Goal: Task Accomplishment & Management: Manage account settings

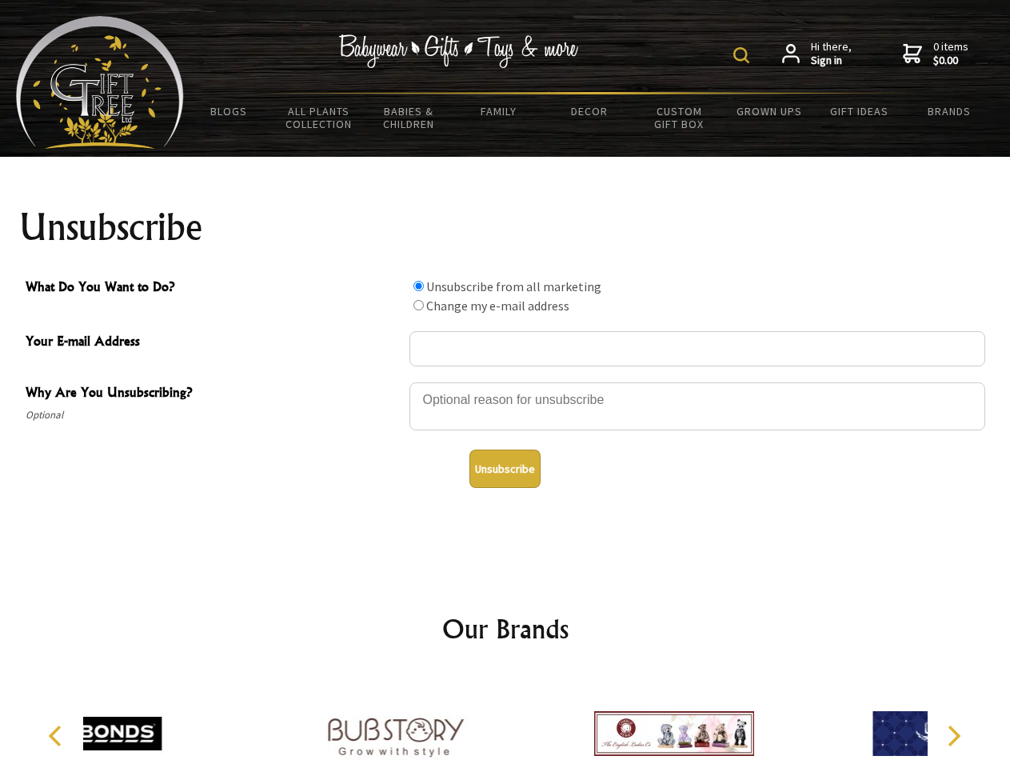
click at [744, 55] on img at bounding box center [741, 55] width 16 height 16
click at [505, 381] on div at bounding box center [697, 409] width 576 height 56
click at [418, 285] on input "What Do You Want to Do?" at bounding box center [418, 286] width 10 height 10
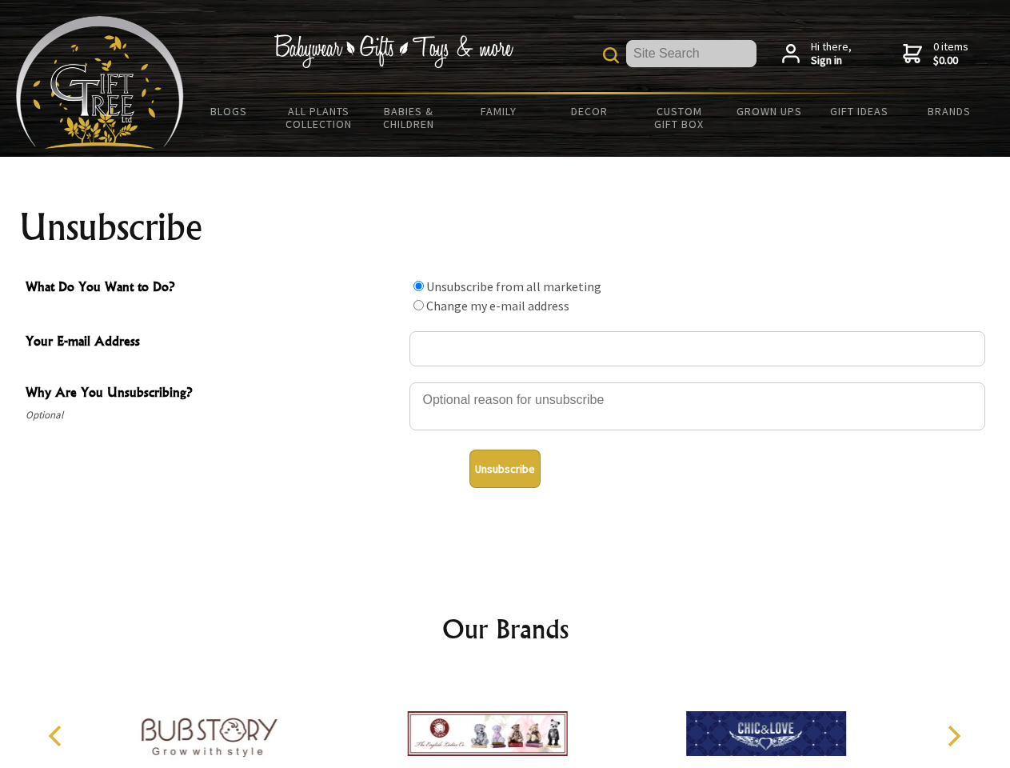
click at [418, 305] on input "What Do You Want to Do?" at bounding box center [418, 305] width 10 height 10
radio input "true"
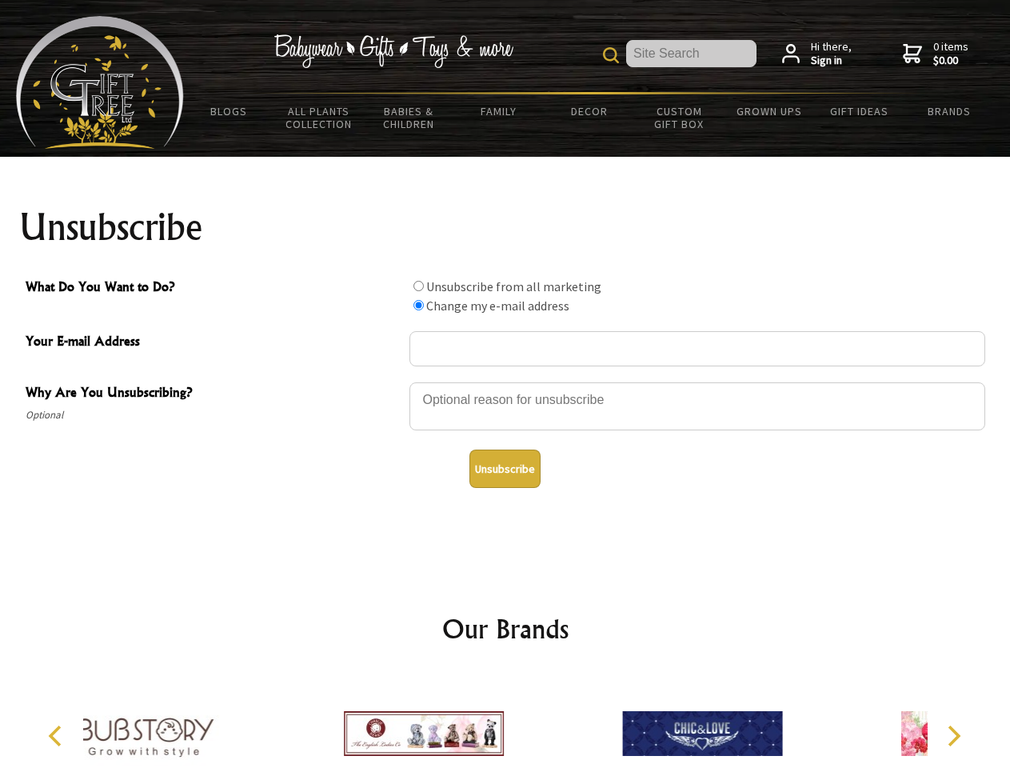
click at [505, 469] on button "Unsubscribe" at bounding box center [504, 468] width 71 height 38
click at [58, 736] on icon "Previous" at bounding box center [56, 735] width 21 height 21
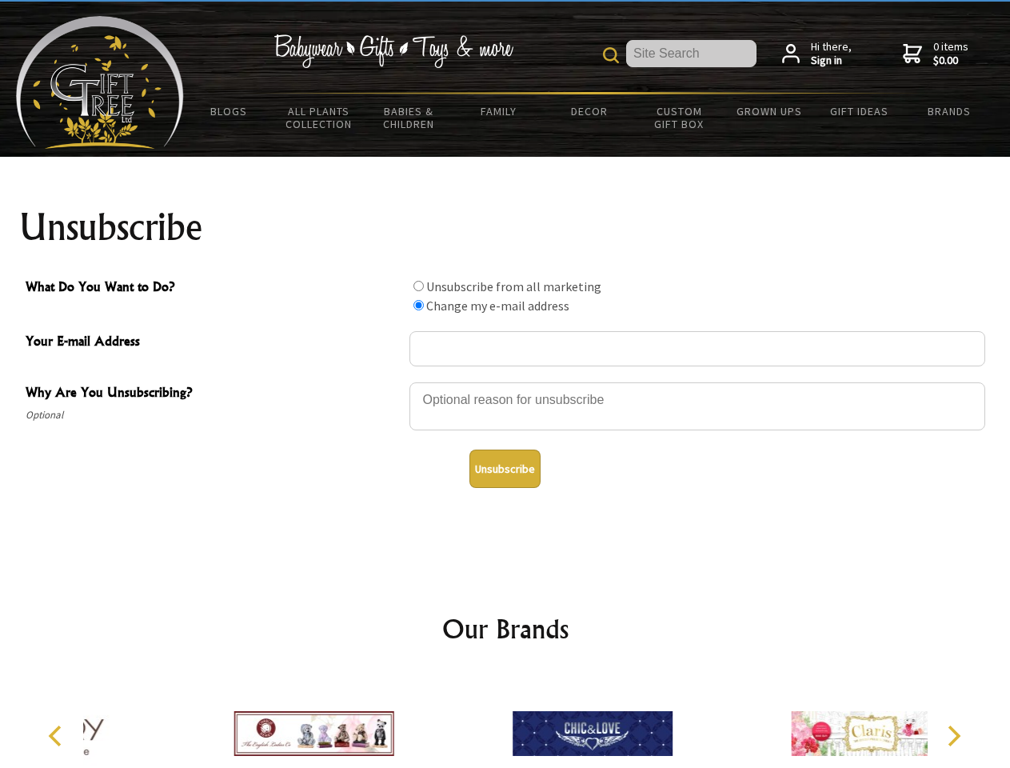
click at [953, 736] on icon "Next" at bounding box center [952, 735] width 21 height 21
